Goal: Task Accomplishment & Management: Use online tool/utility

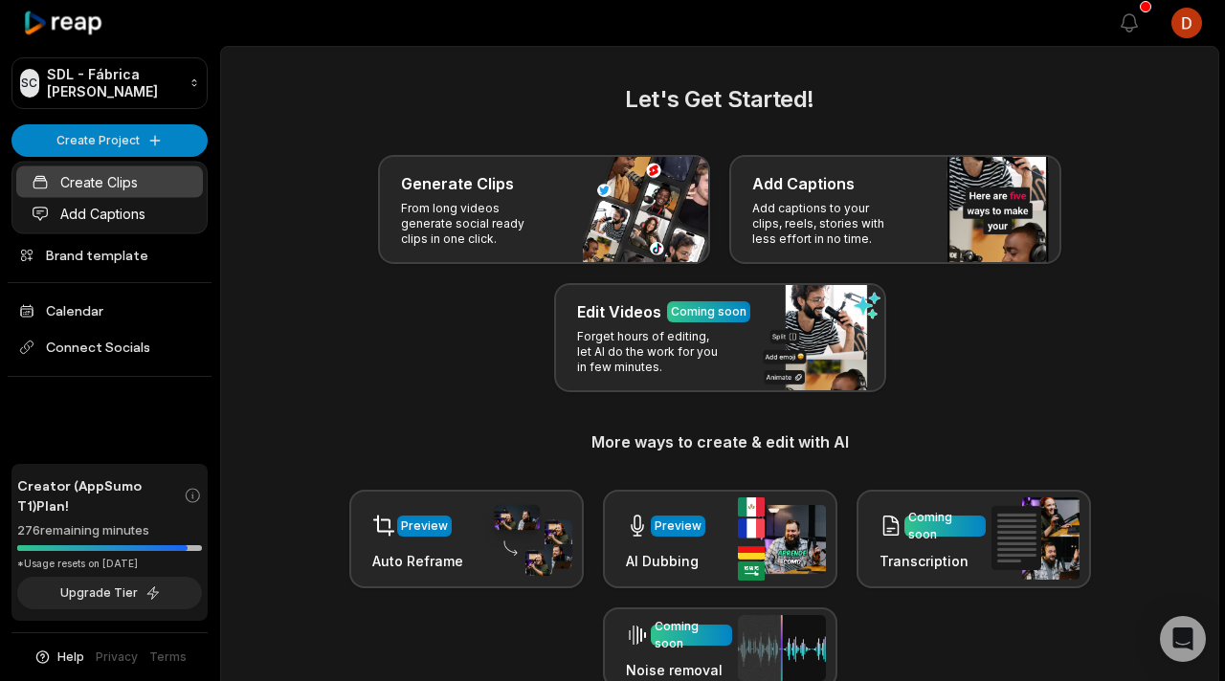
click at [138, 174] on link "Create Clips" at bounding box center [109, 183] width 187 height 32
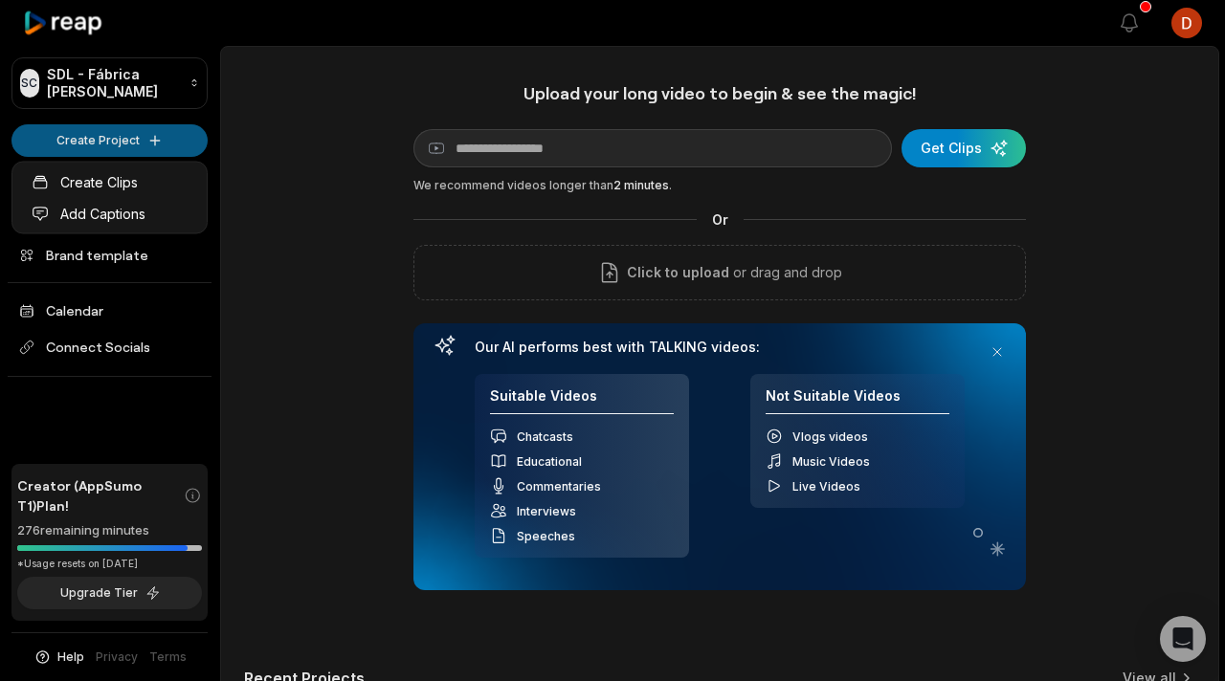
click at [99, 139] on html "SC SDL - Fábrica de Cortes Create Project Home Projects Brand template Calendar…" at bounding box center [612, 340] width 1225 height 681
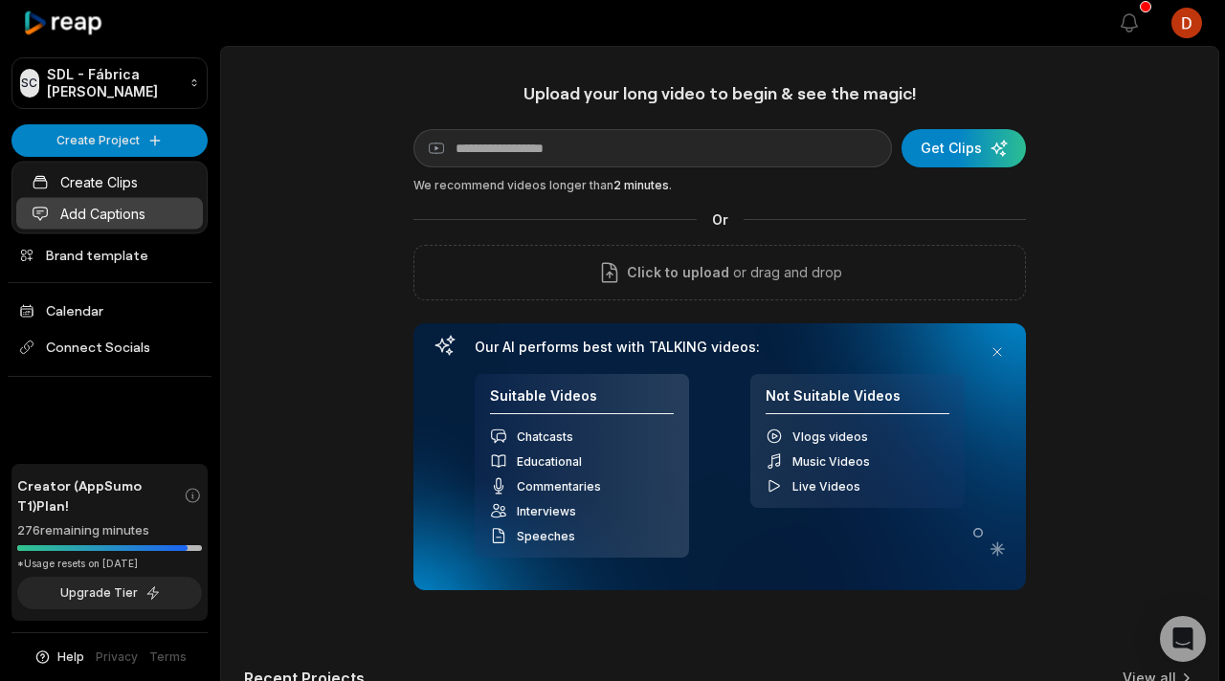
click at [123, 217] on link "Add Captions" at bounding box center [109, 214] width 187 height 32
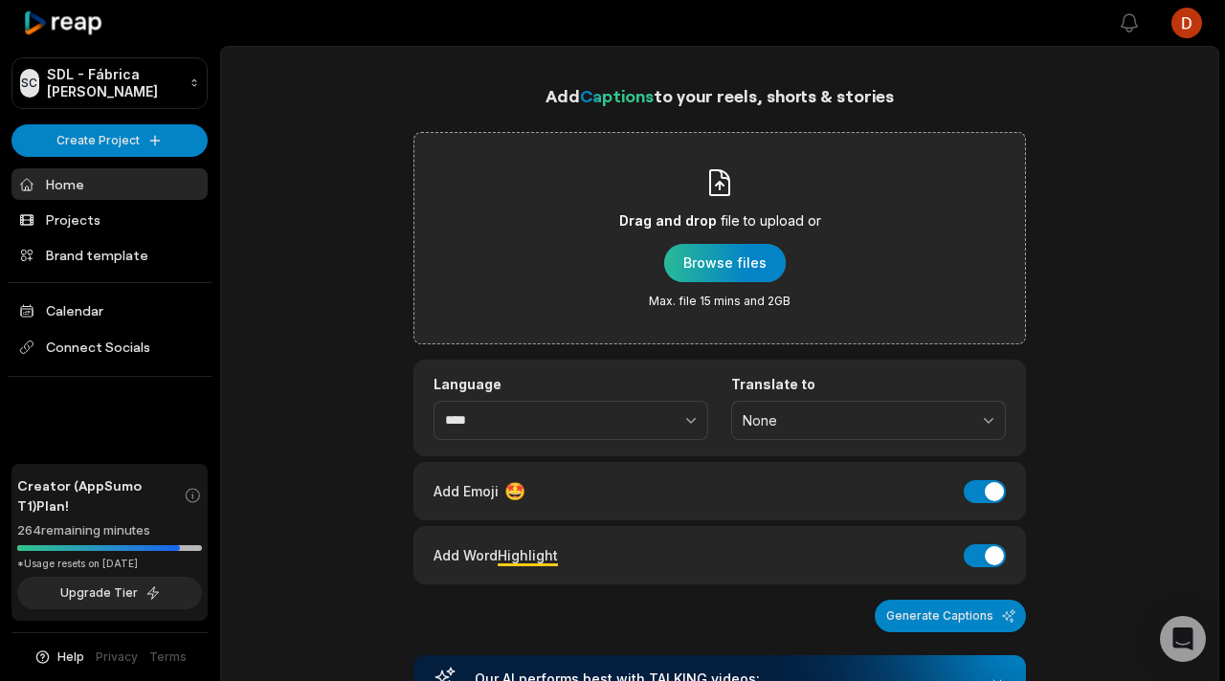
click at [755, 250] on div "button" at bounding box center [725, 263] width 122 height 38
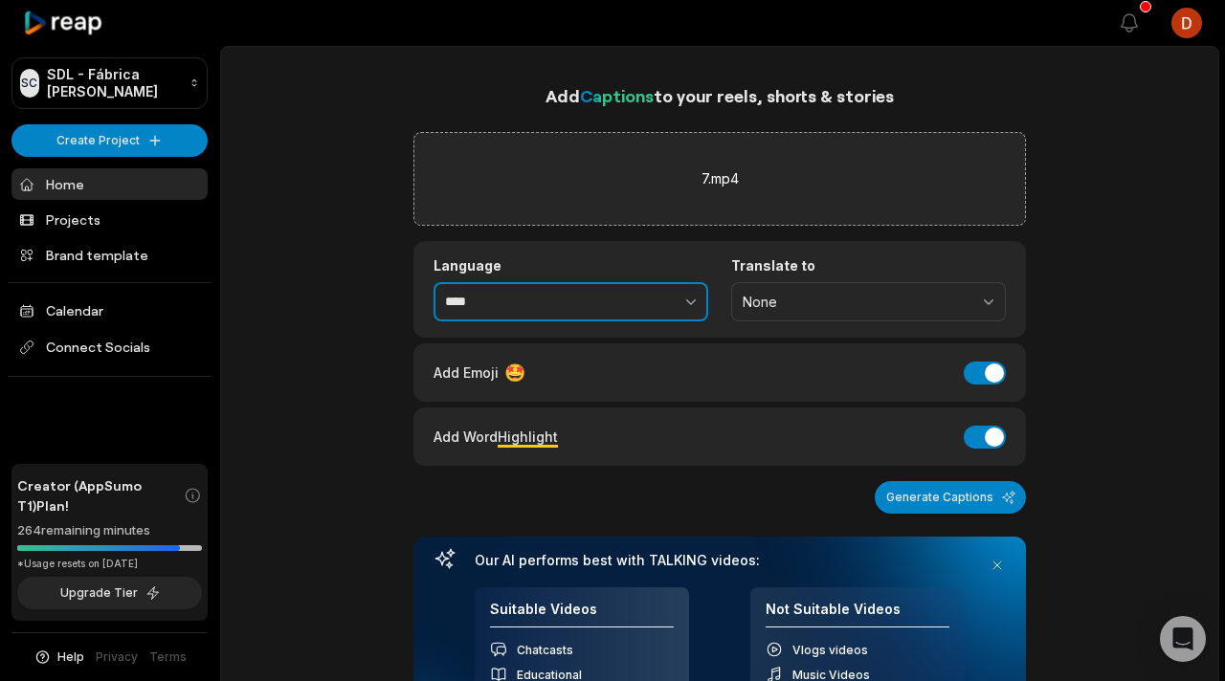
click at [661, 300] on button "button" at bounding box center [649, 302] width 118 height 40
type input "**********"
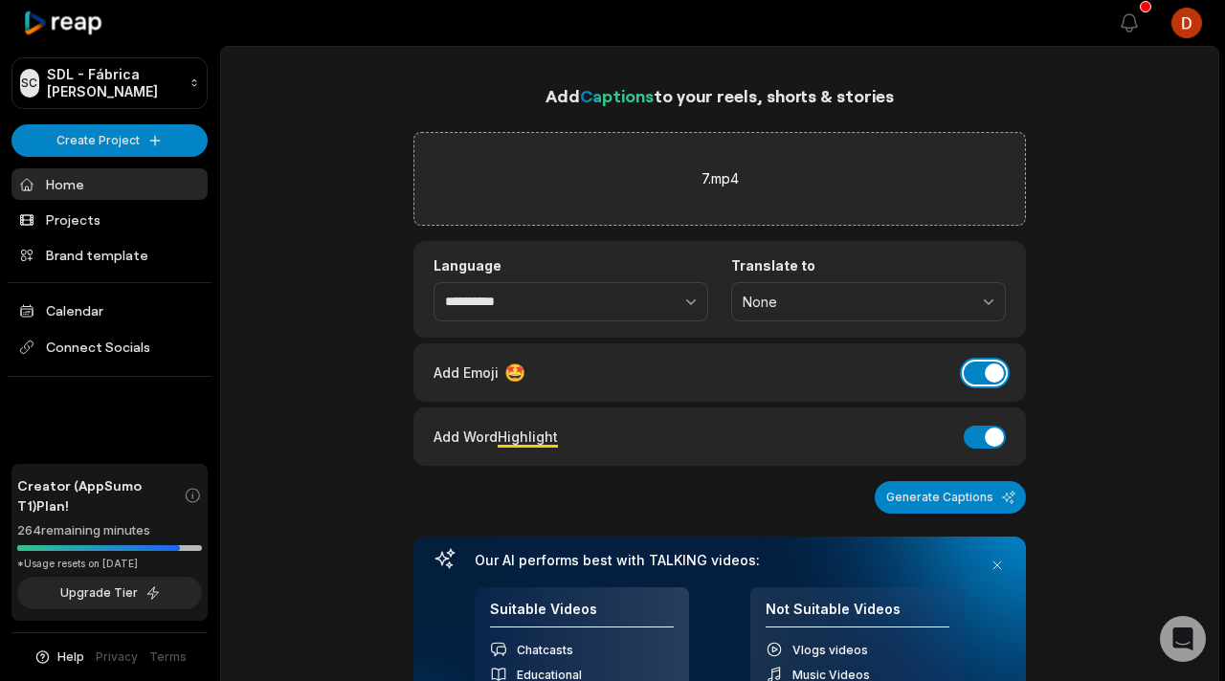
click at [991, 372] on button "Add Emoji" at bounding box center [985, 373] width 42 height 23
click at [981, 443] on button "Add Word Highlight" at bounding box center [985, 437] width 42 height 23
click at [958, 498] on button "Generate Captions" at bounding box center [950, 497] width 151 height 33
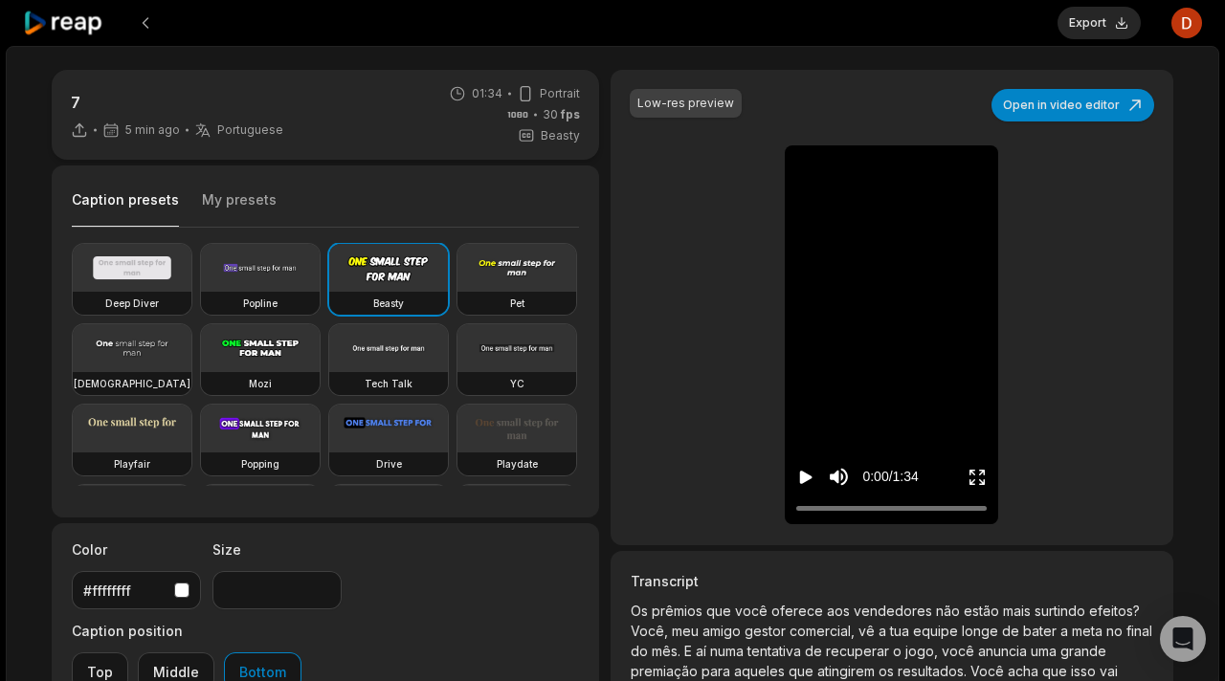
click at [257, 214] on button "My presets" at bounding box center [239, 208] width 75 height 36
click at [247, 199] on button "My presets" at bounding box center [239, 208] width 75 height 36
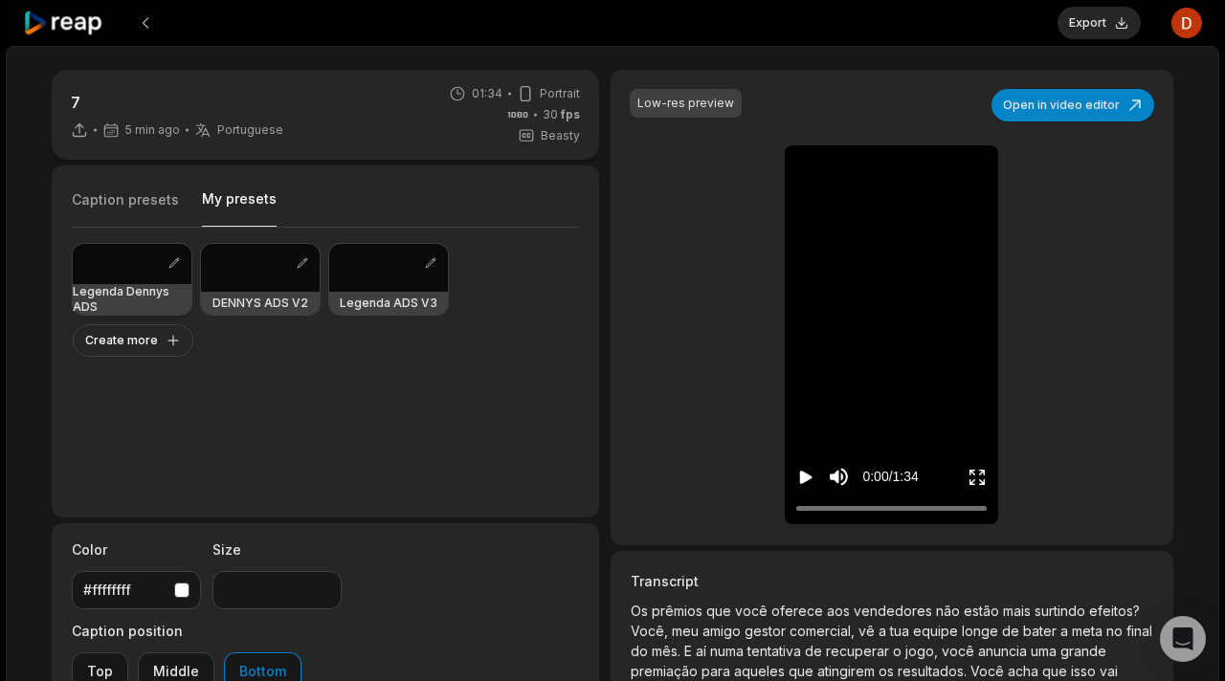
click at [132, 284] on h3 "Legenda Dennys ADS" at bounding box center [132, 299] width 119 height 31
type input "**"
click at [795, 471] on div "0:00 / 1:34" at bounding box center [891, 472] width 213 height 103
click at [803, 484] on icon "Pause video" at bounding box center [805, 477] width 19 height 19
click at [1103, 31] on button "Export" at bounding box center [1099, 23] width 83 height 33
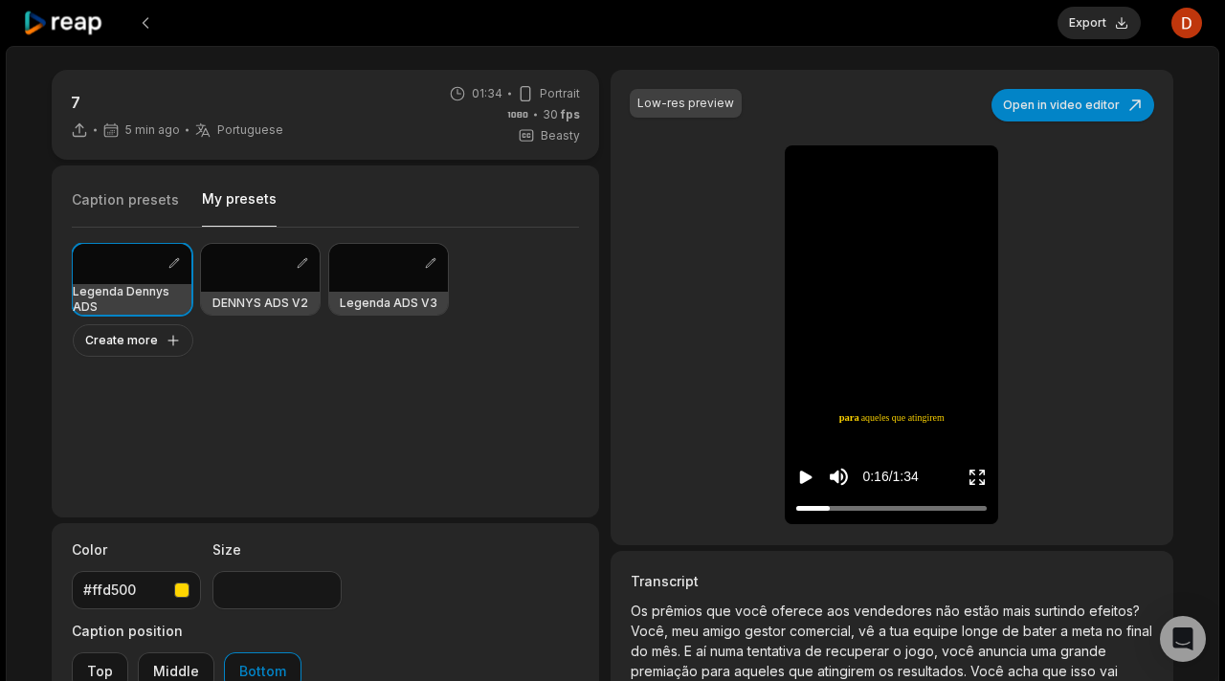
click at [802, 478] on div "0:16 / 1:34" at bounding box center [891, 472] width 213 height 103
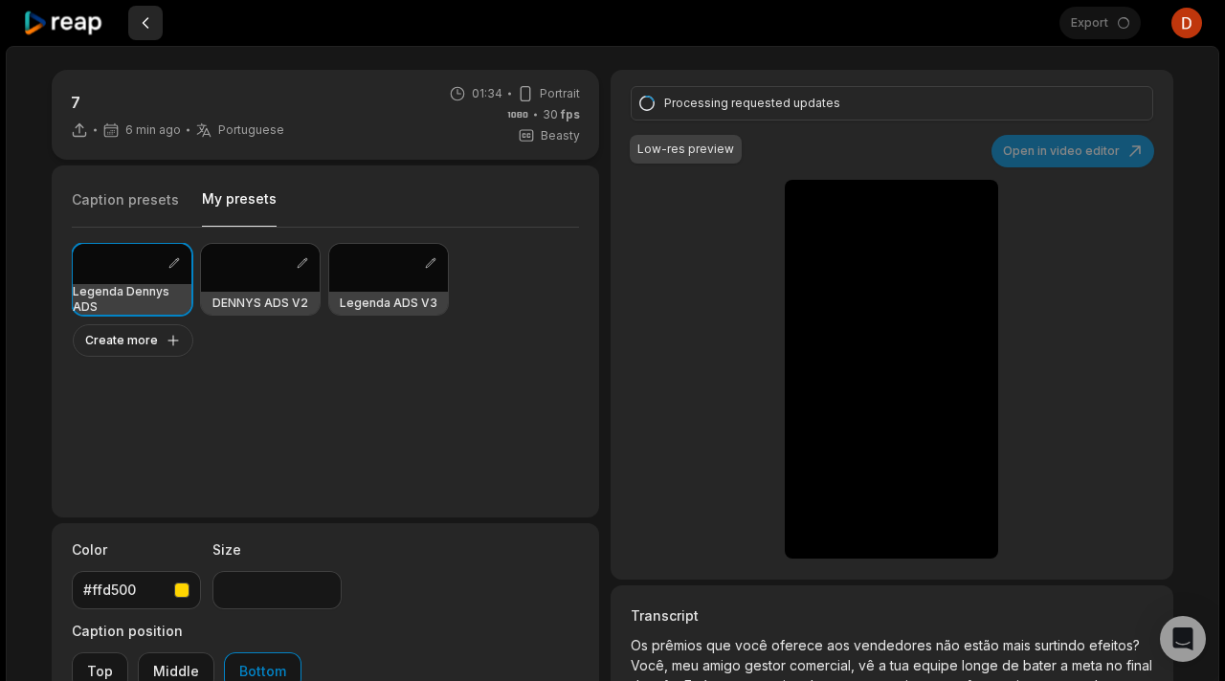
click at [142, 25] on button at bounding box center [145, 23] width 34 height 34
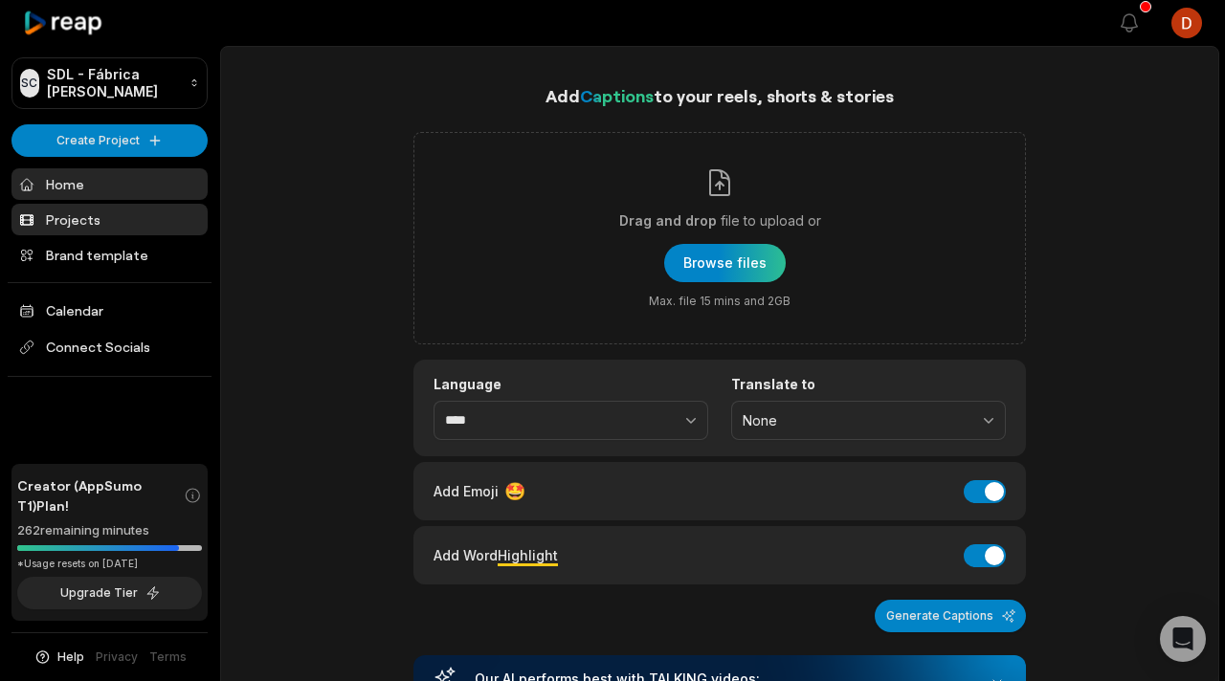
click at [145, 205] on link "Projects" at bounding box center [109, 220] width 196 height 32
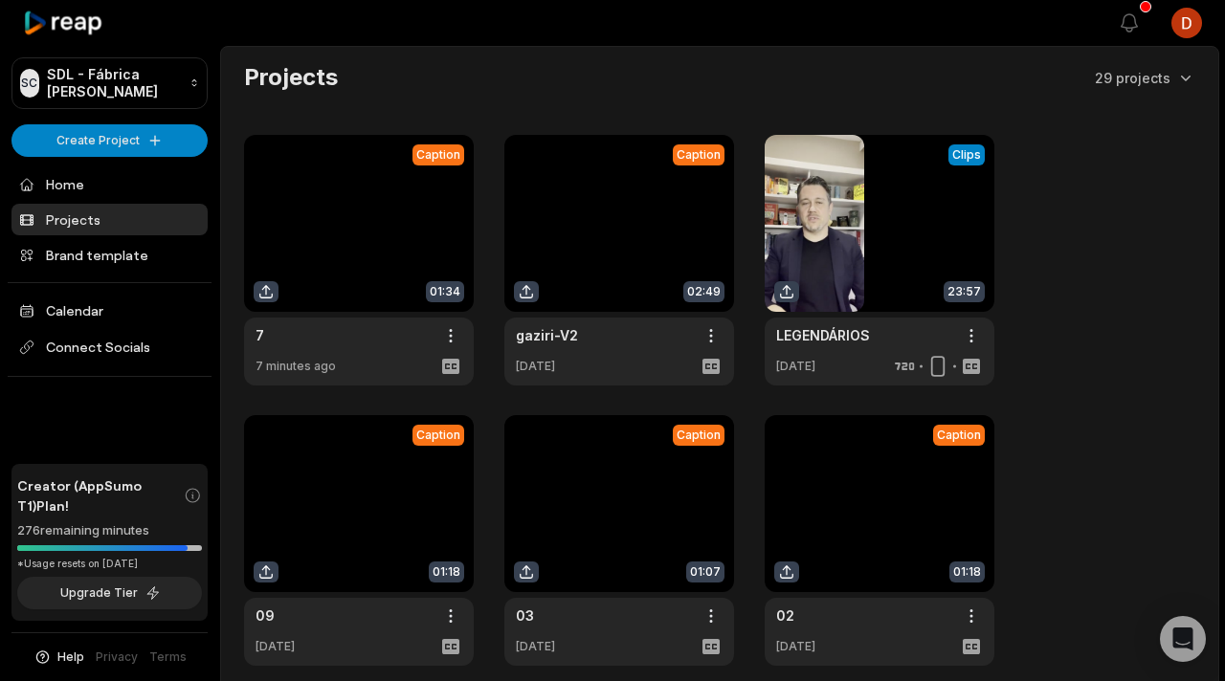
click at [352, 202] on link at bounding box center [359, 260] width 230 height 251
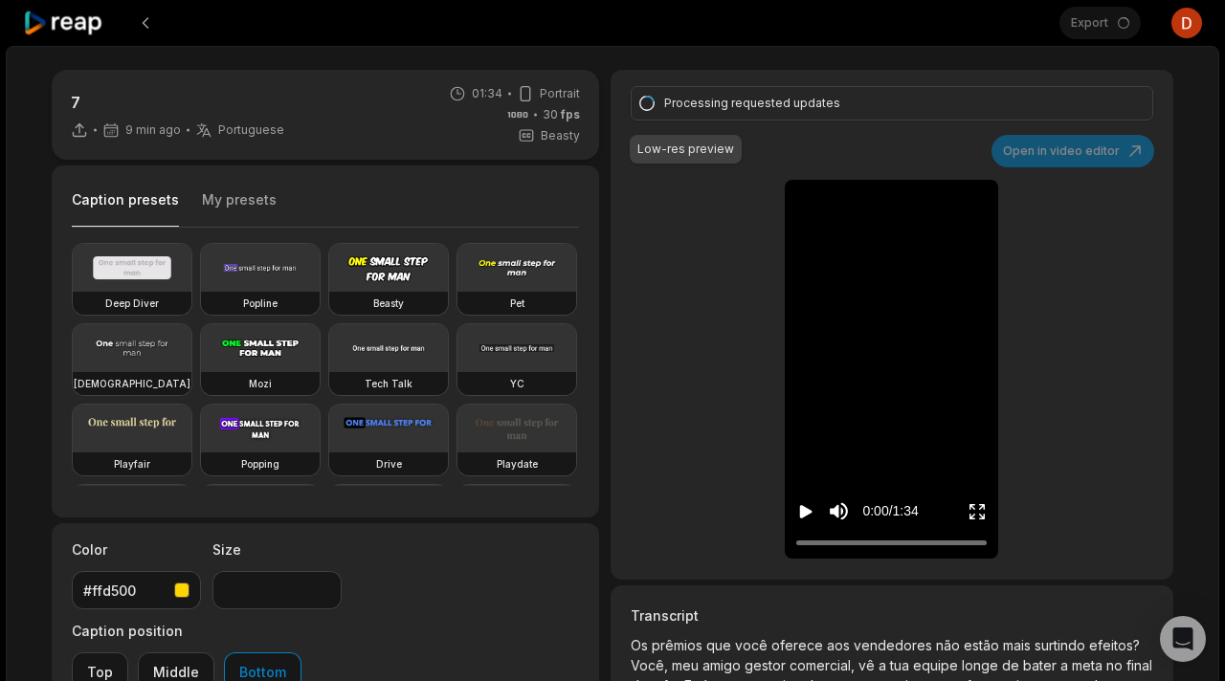
click at [64, 13] on icon at bounding box center [63, 24] width 81 height 26
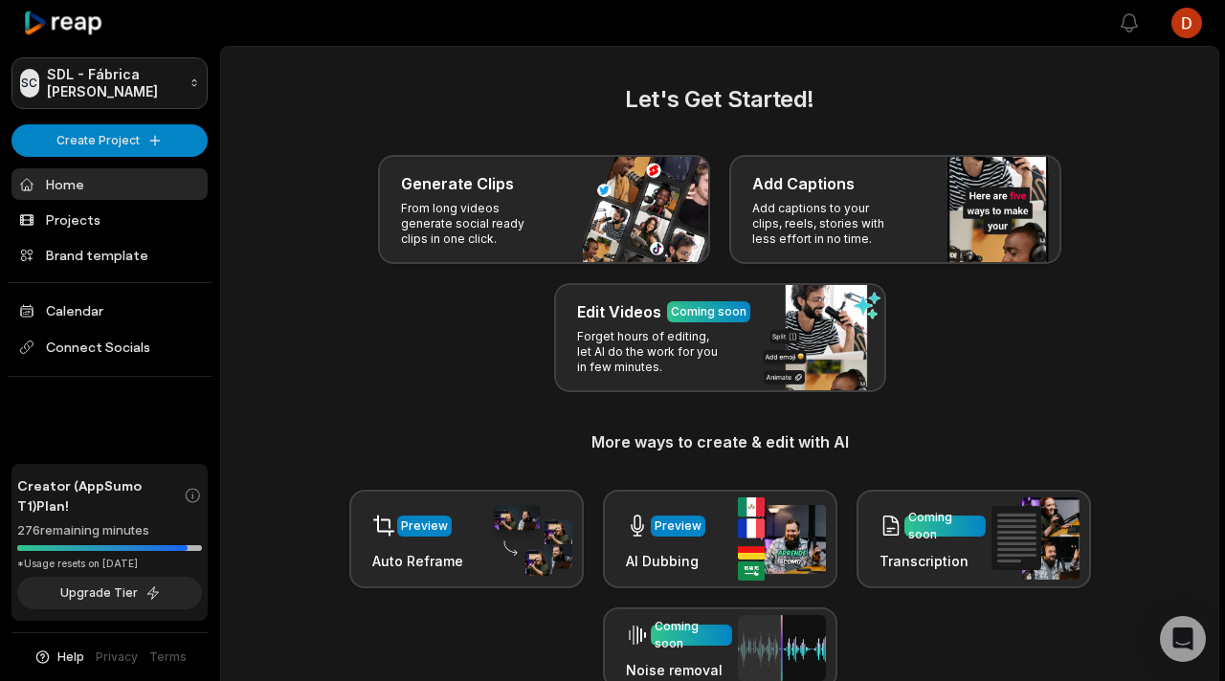
click at [100, 105] on html "SC SDL - Fábrica de Cortes Create Project Home Projects Brand template Calendar…" at bounding box center [612, 340] width 1225 height 681
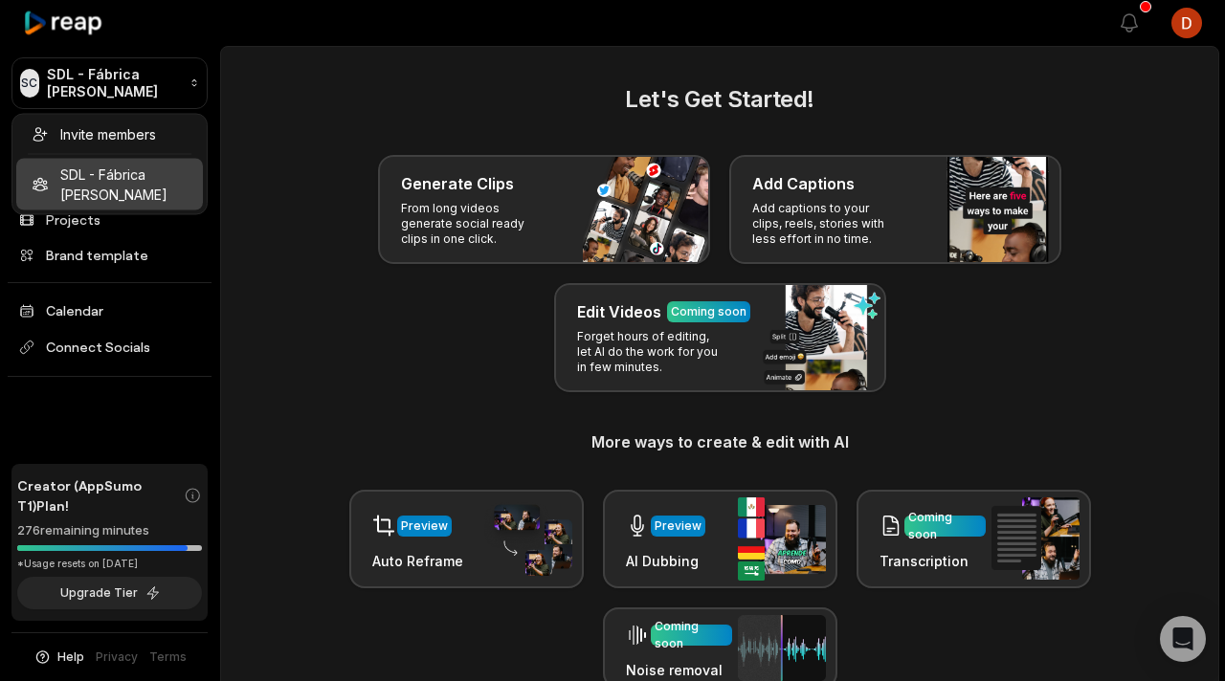
click at [276, 120] on html "SC SDL - Fábrica de Cortes Create Project Home Projects Brand template Calendar…" at bounding box center [612, 340] width 1225 height 681
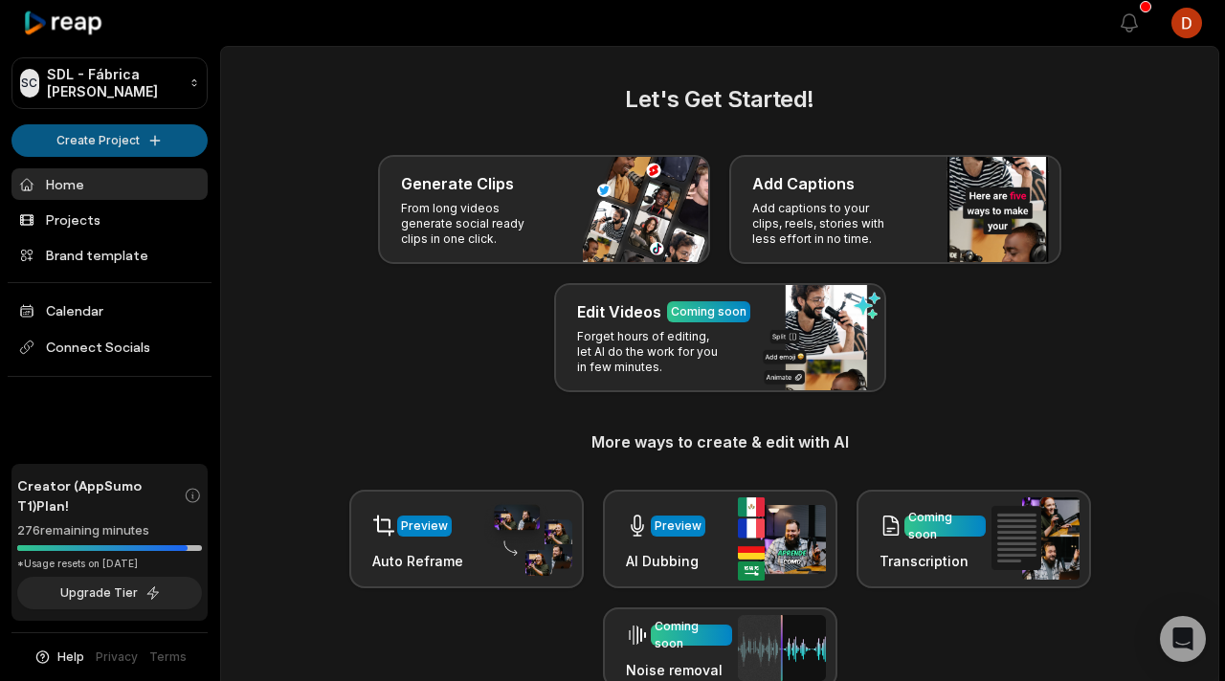
click at [155, 137] on html "SC SDL - Fábrica de Cortes Create Project Home Projects Brand template Calendar…" at bounding box center [612, 340] width 1225 height 681
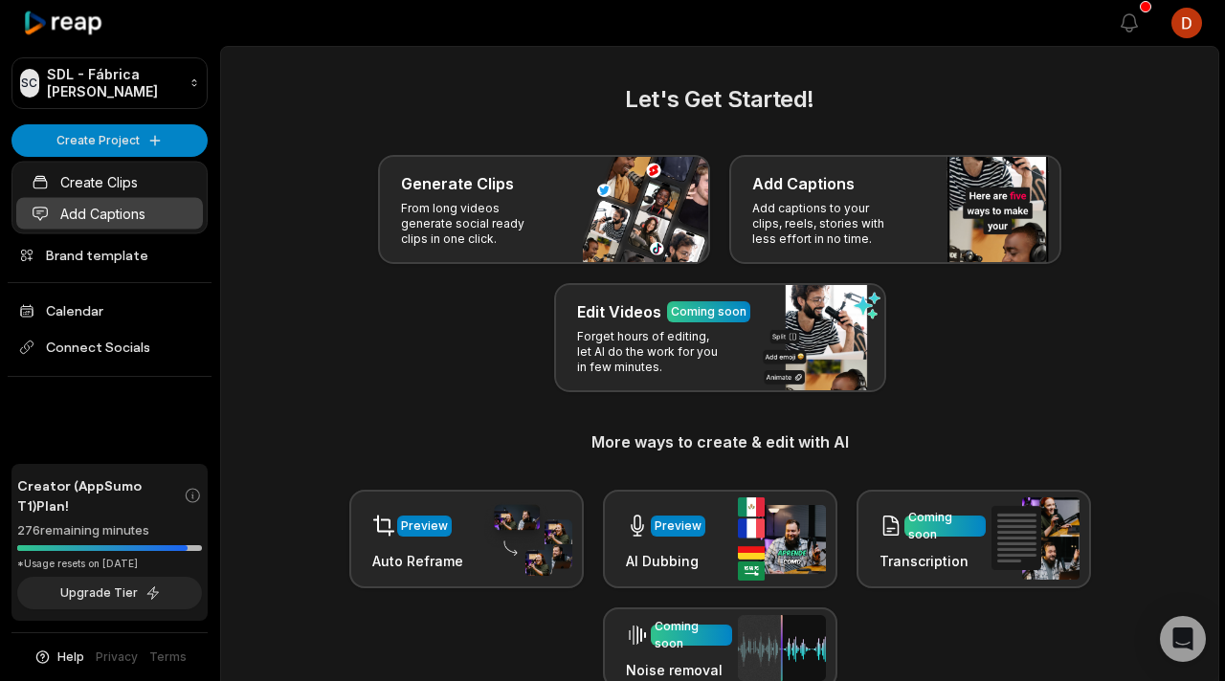
click at [150, 210] on link "Add Captions" at bounding box center [109, 214] width 187 height 32
